Goal: Task Accomplishment & Management: Use online tool/utility

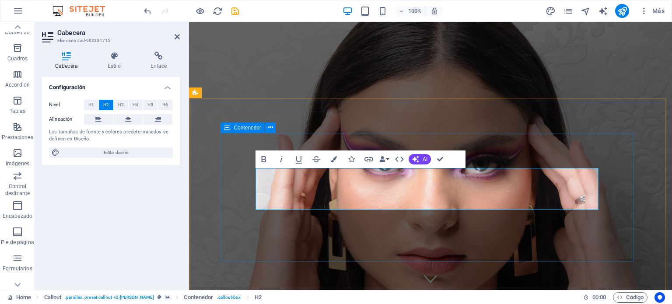
scroll to position [394, 0]
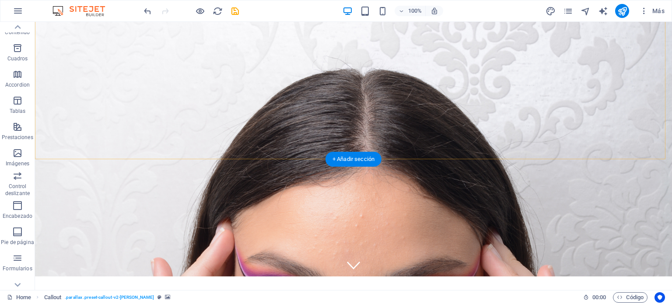
scroll to position [0, 0]
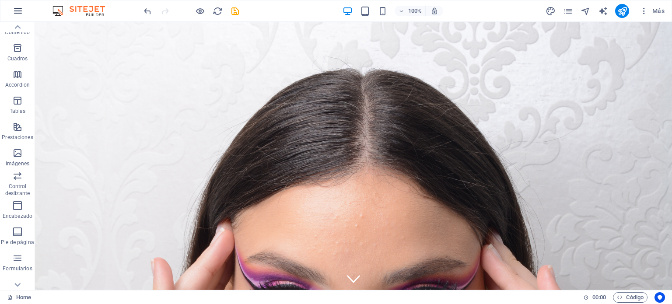
click at [19, 11] on icon "button" at bounding box center [18, 11] width 11 height 11
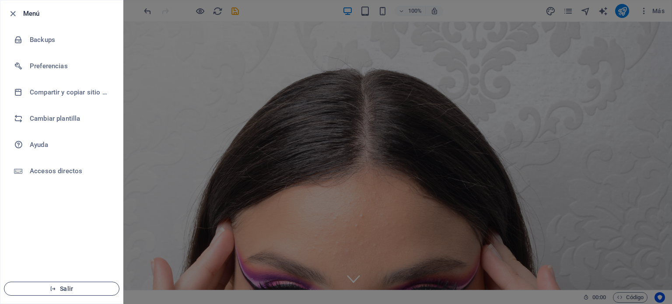
click at [63, 290] on span "Salir" at bounding box center [61, 288] width 101 height 7
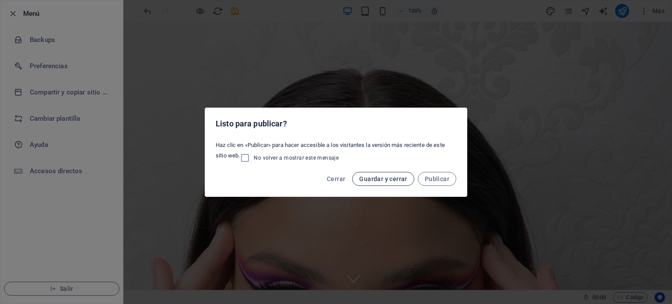
click at [377, 177] on span "Guardar y cerrar" at bounding box center [383, 178] width 48 height 7
